Goal: Transaction & Acquisition: Purchase product/service

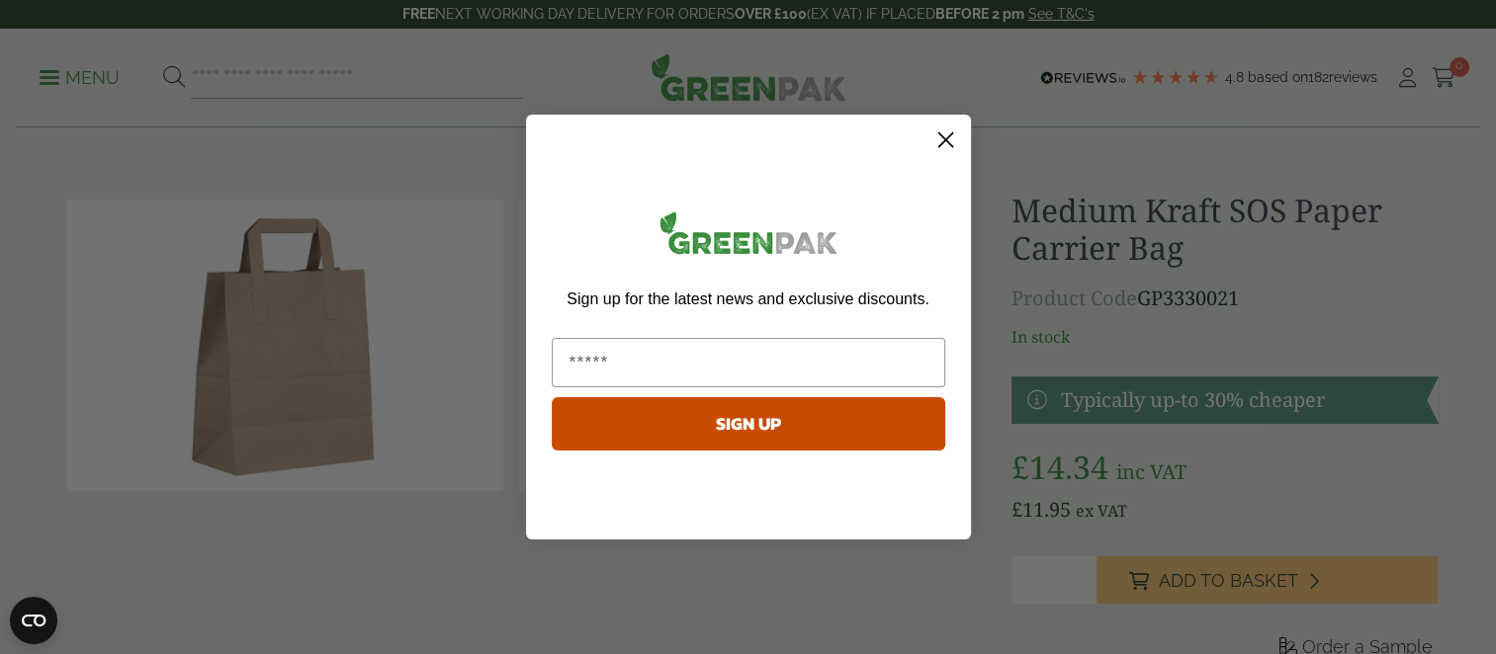
click at [949, 136] on circle "Close dialog" at bounding box center [944, 140] width 33 height 33
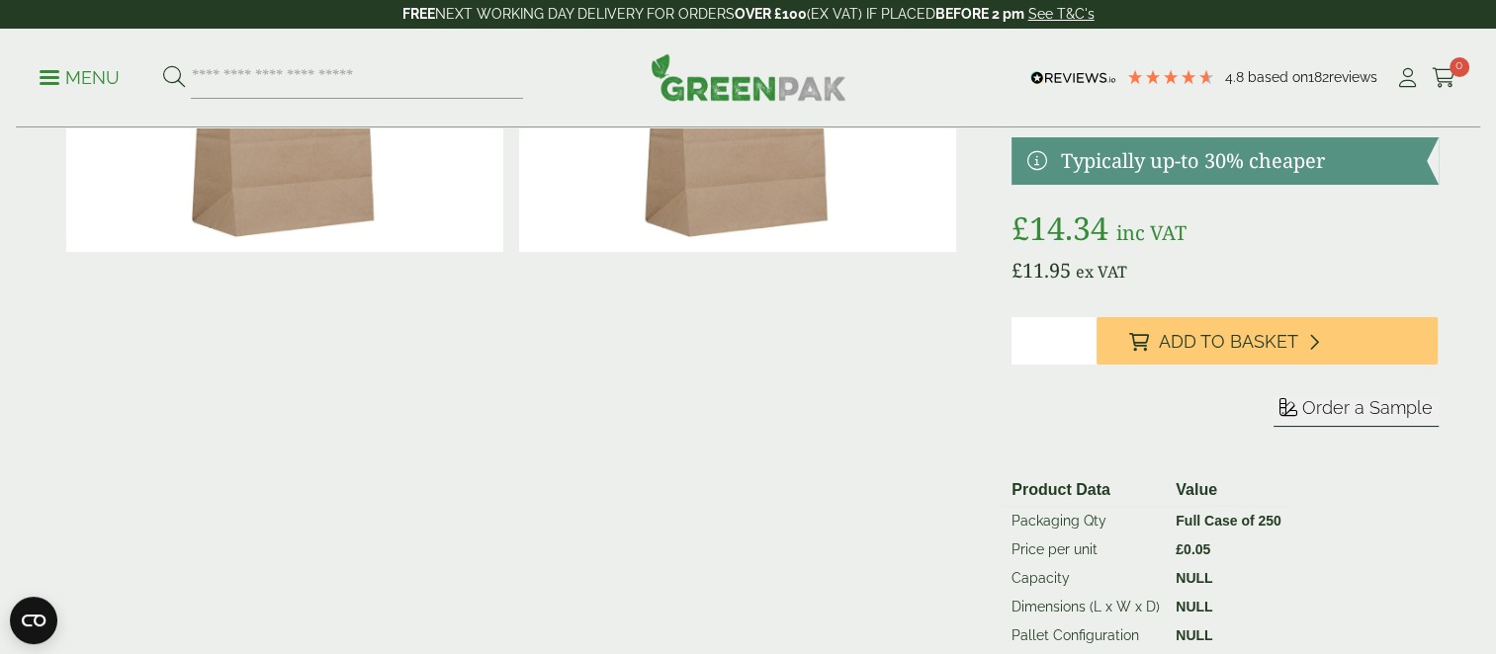
scroll to position [240, 0]
type input "*"
click at [1079, 336] on input "*" at bounding box center [1053, 339] width 85 height 47
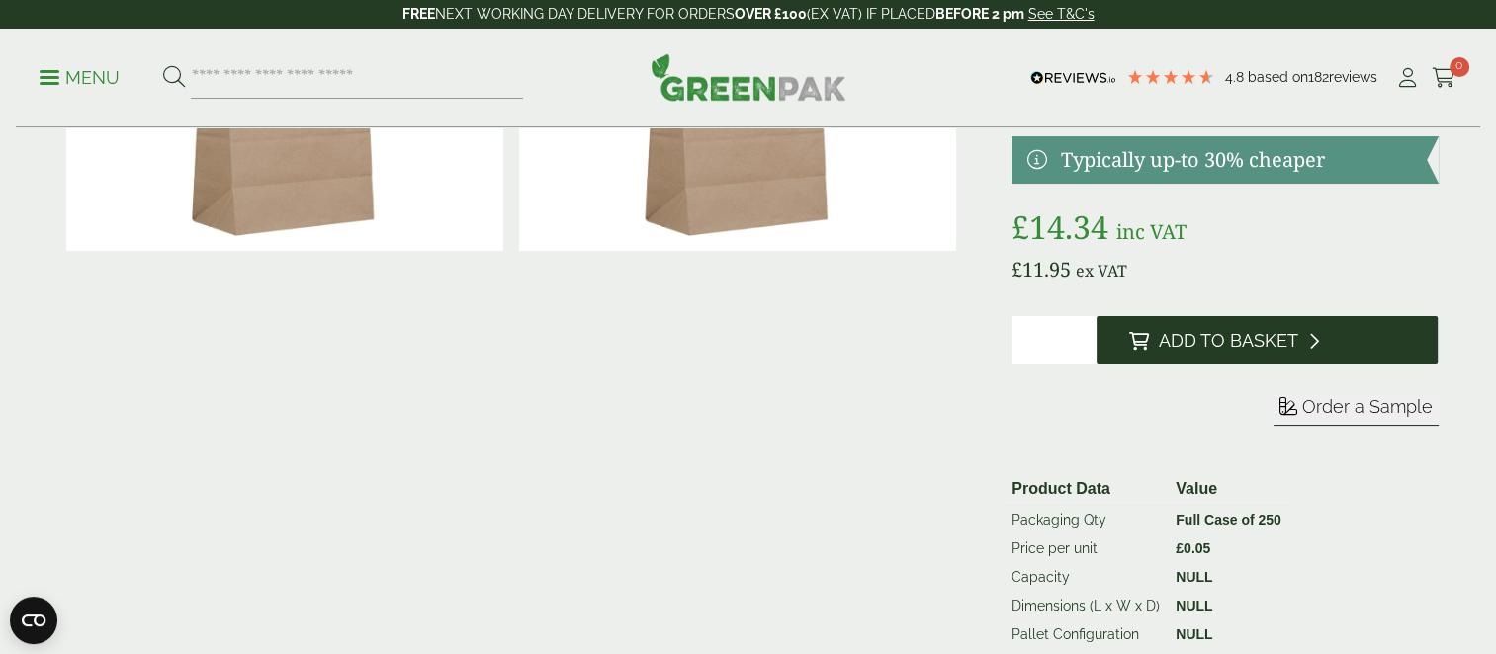
click at [1162, 338] on span "Add to Basket" at bounding box center [1226, 341] width 139 height 22
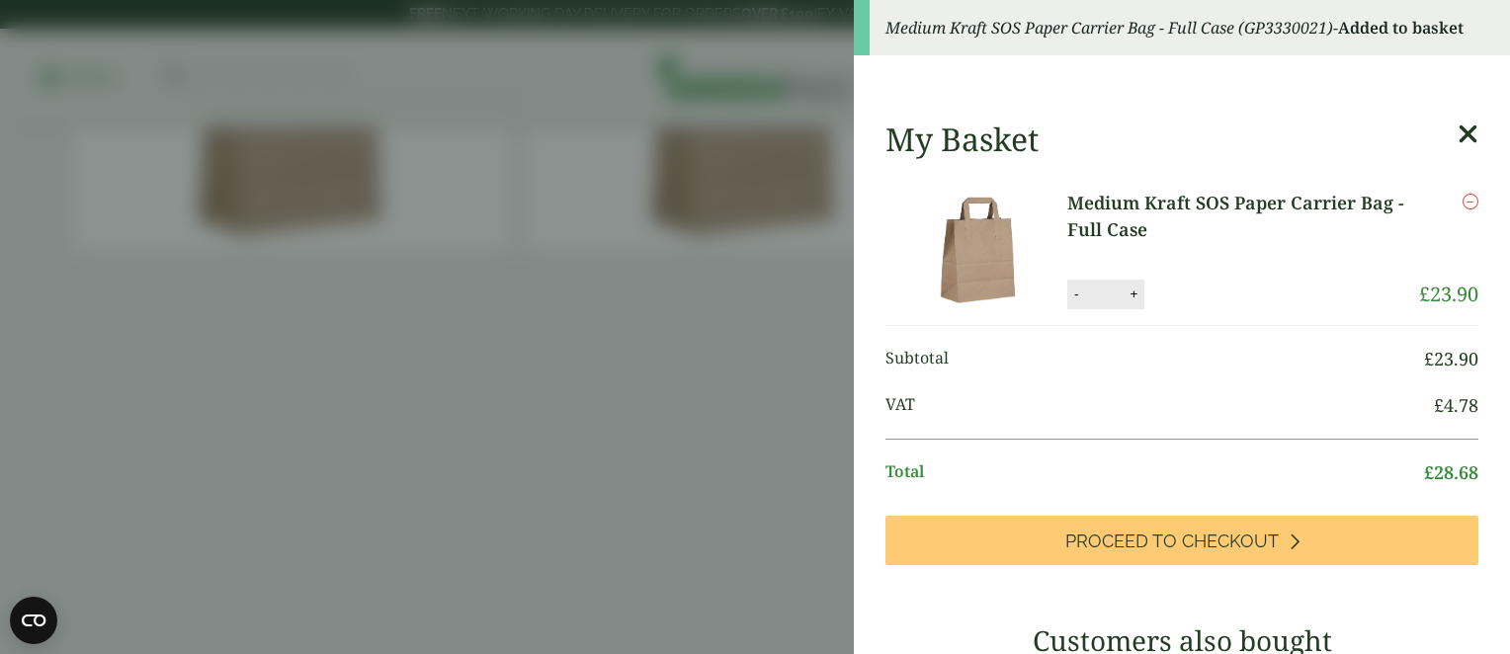
click at [1458, 130] on icon at bounding box center [1468, 135] width 21 height 28
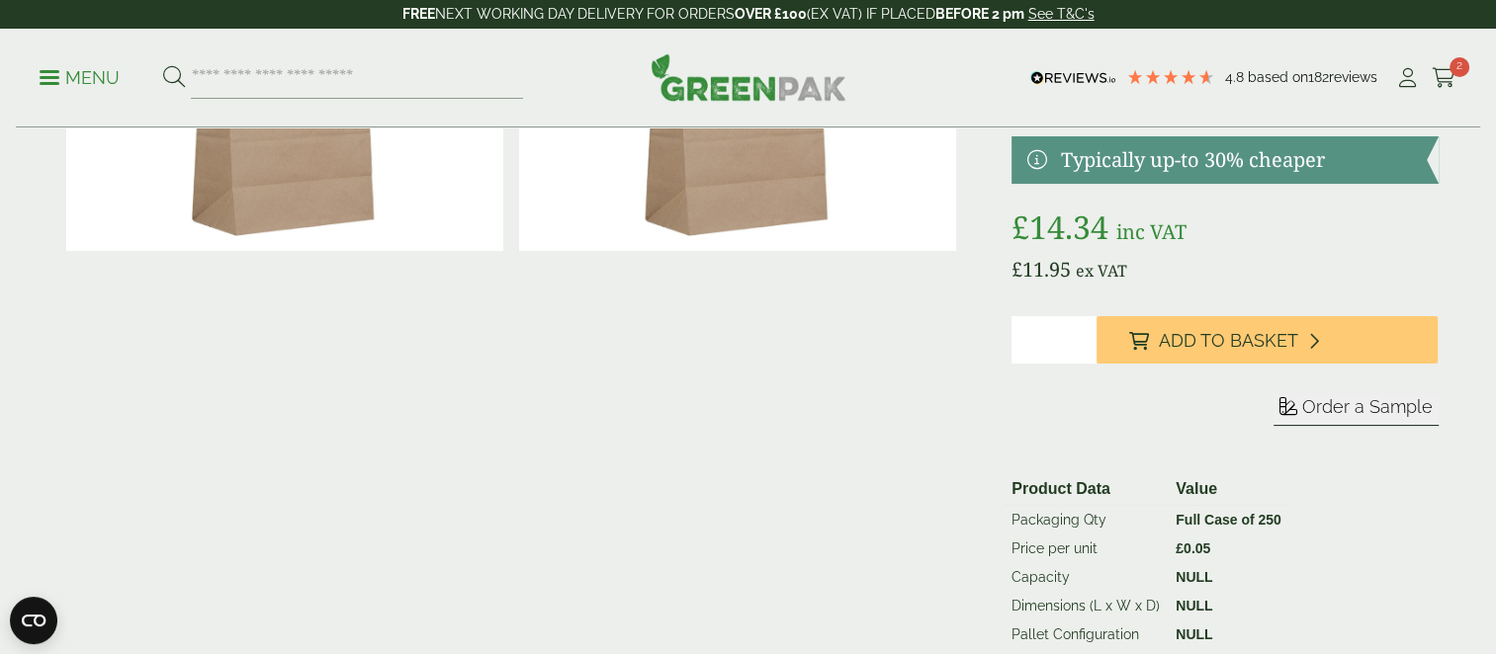
scroll to position [0, 0]
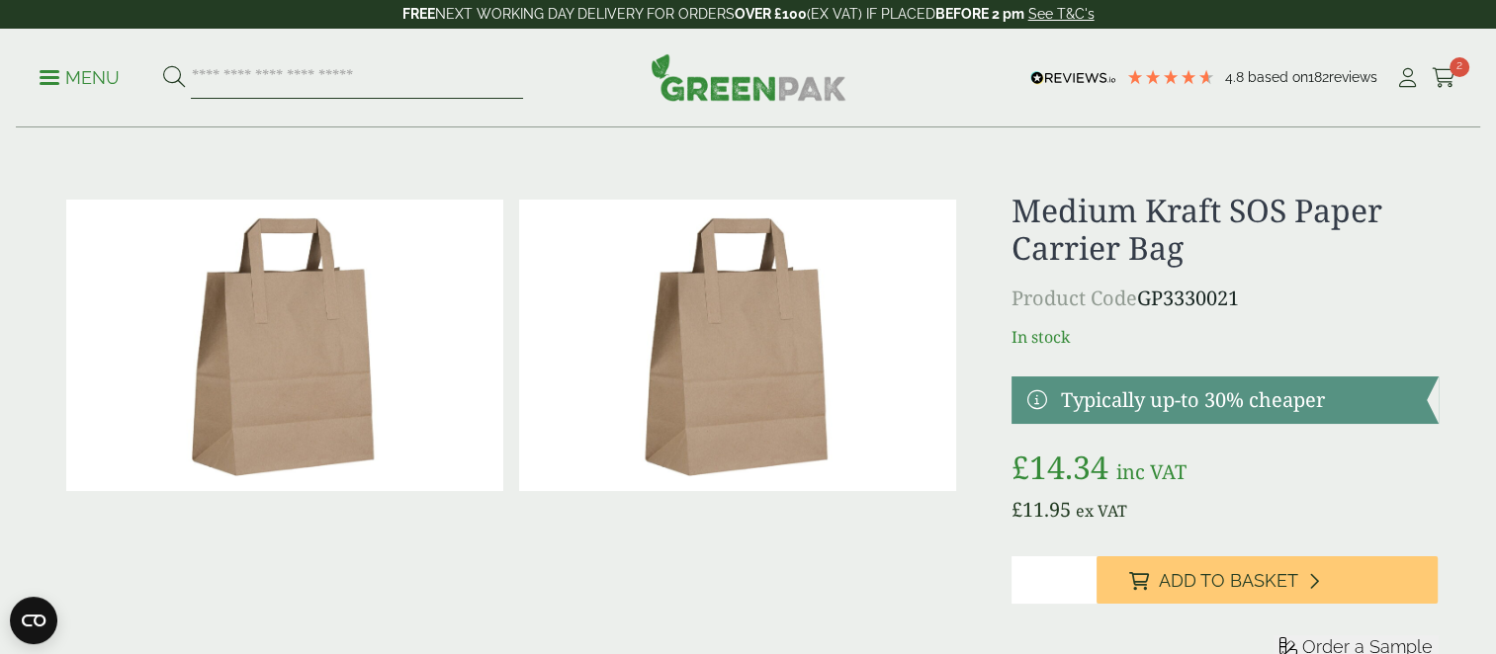
click at [446, 79] on input "search" at bounding box center [357, 78] width 332 height 42
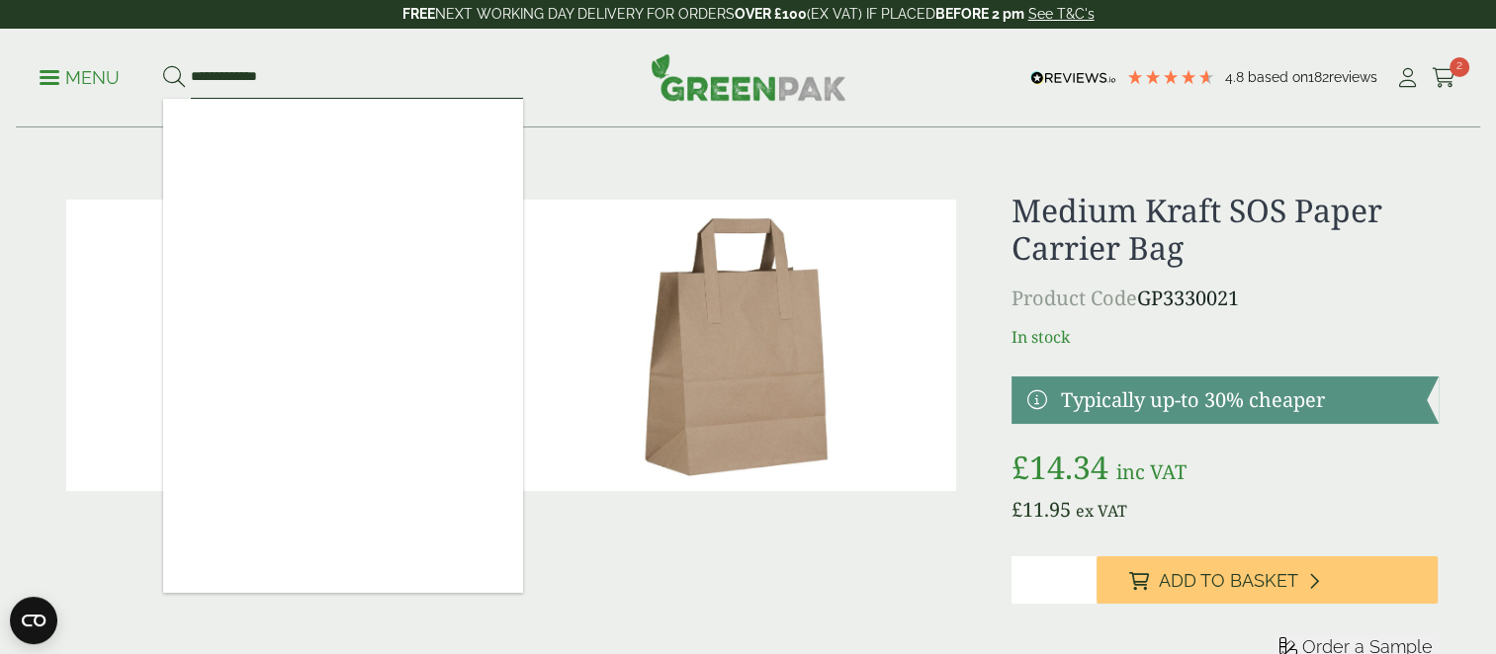
type input "**********"
click at [163, 65] on button at bounding box center [174, 78] width 22 height 26
